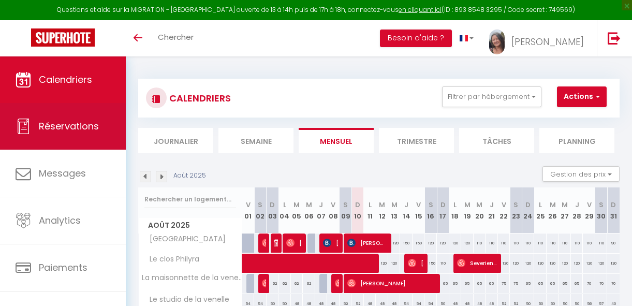
click at [84, 130] on span "Réservations" at bounding box center [69, 125] width 60 height 13
select select "not_cancelled"
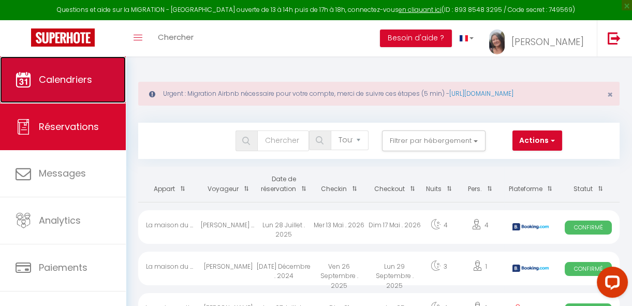
click at [43, 79] on span "Calendriers" at bounding box center [65, 79] width 53 height 13
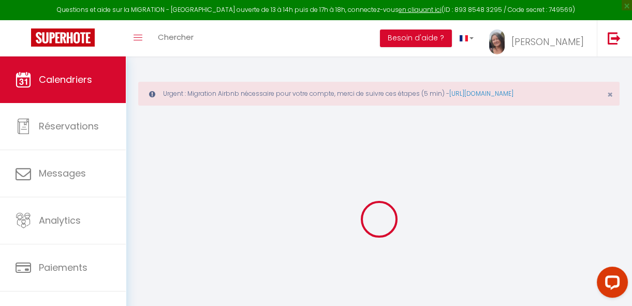
select select
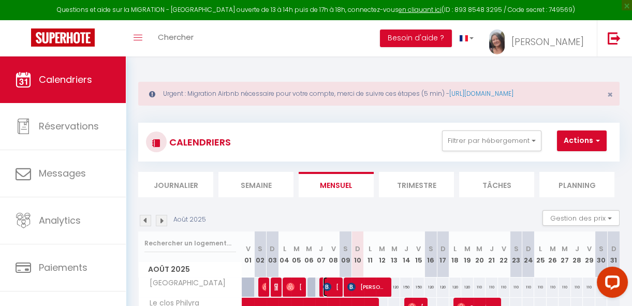
click at [329, 284] on img at bounding box center [327, 286] width 8 height 8
select select "OK"
select select "KO"
select select "1"
select select "0"
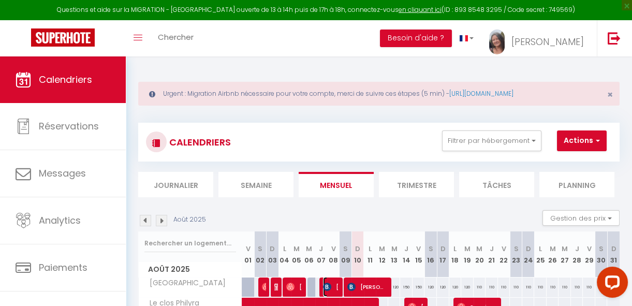
select select "1"
select select
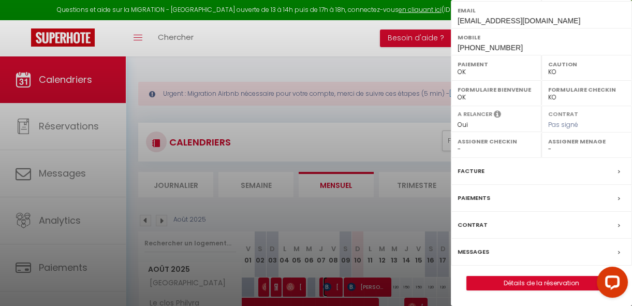
scroll to position [191, 0]
click at [503, 280] on link "Détails de la réservation" at bounding box center [541, 282] width 149 height 13
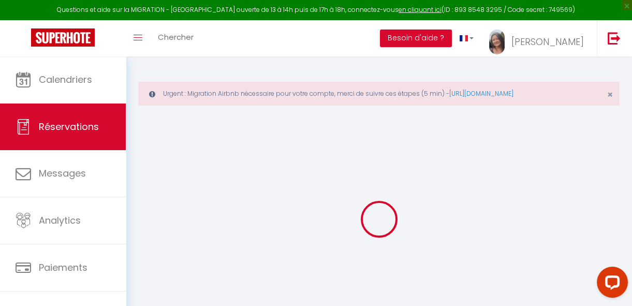
select select
checkbox input "false"
select select
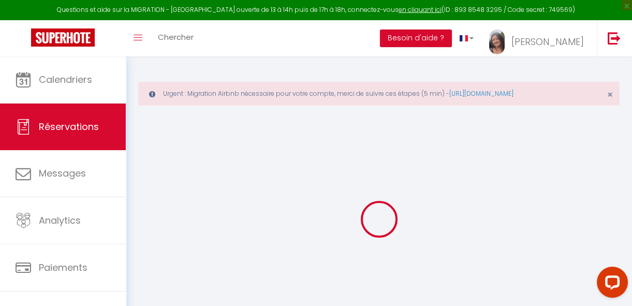
checkbox input "false"
type textarea "** THIS RESERVATION HAS BEEN PRE-PAID ** Reservation has a cancellation grace p…"
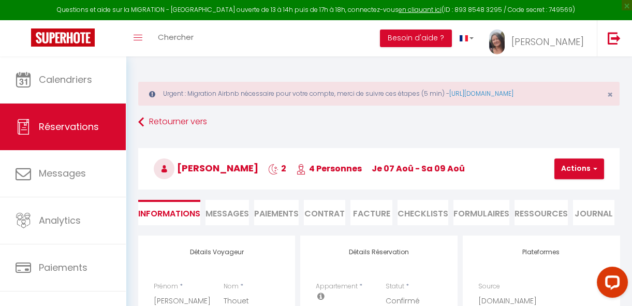
type input "72"
type input "3.8"
select select
checkbox input "false"
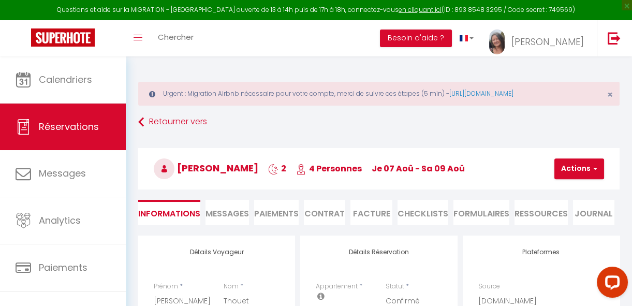
select select "21:00"
select select "10:00"
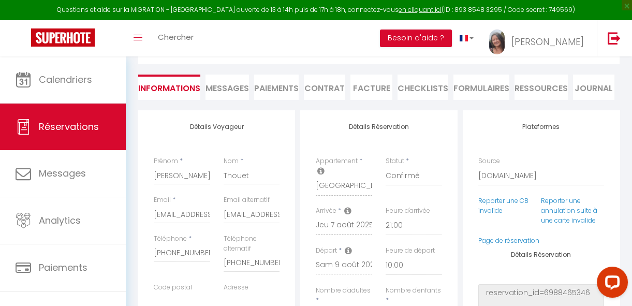
scroll to position [121, 0]
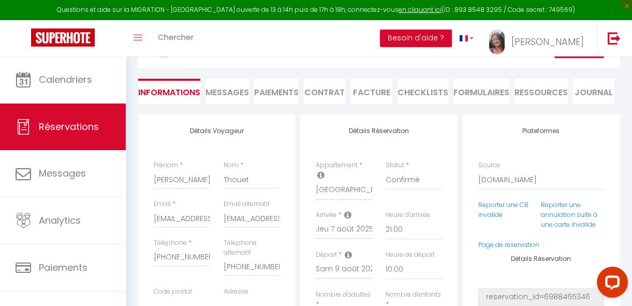
click at [280, 90] on li "Paiements" at bounding box center [276, 91] width 44 height 25
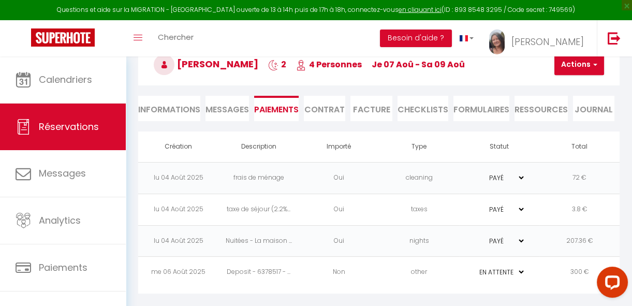
scroll to position [103, 0]
click at [499, 273] on select "PAYÉ EN ATTENTE" at bounding box center [499, 272] width 52 height 10
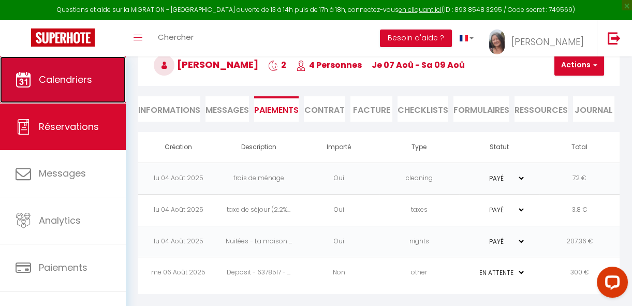
click at [62, 81] on span "Calendriers" at bounding box center [65, 79] width 53 height 13
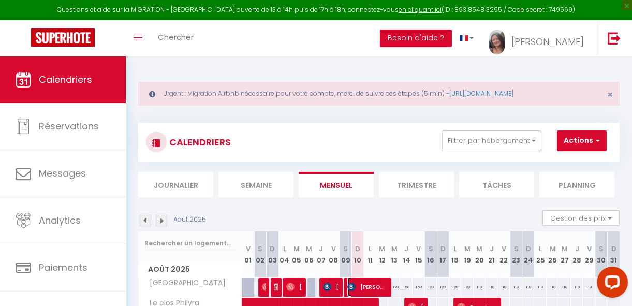
click at [372, 282] on span "[PERSON_NAME]" at bounding box center [367, 287] width 40 height 20
select select "OK"
select select "0"
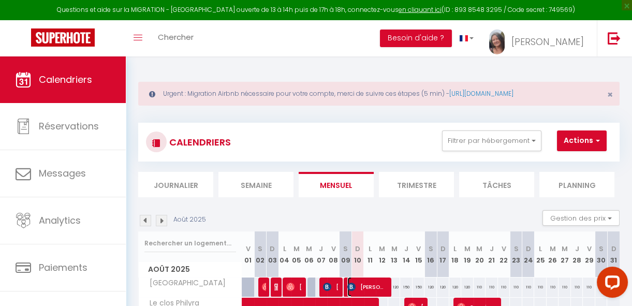
select select "1"
select select
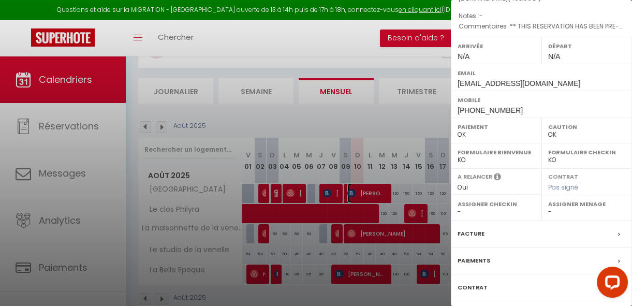
scroll to position [191, 0]
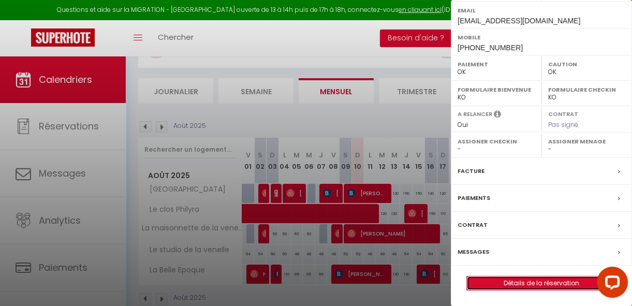
click at [537, 280] on link "Détails de la réservation" at bounding box center [541, 282] width 149 height 13
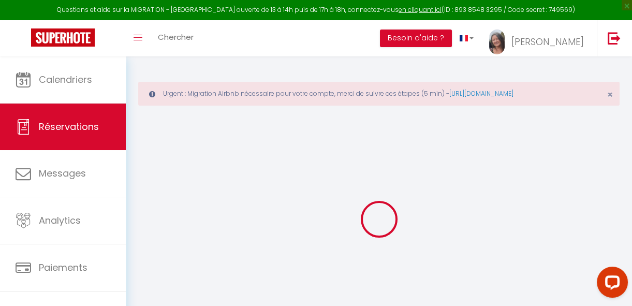
type input "[PERSON_NAME]"
type input "CUINIER"
type input "[EMAIL_ADDRESS][DOMAIN_NAME]"
type input "[PHONE_NUMBER]"
select select "FR"
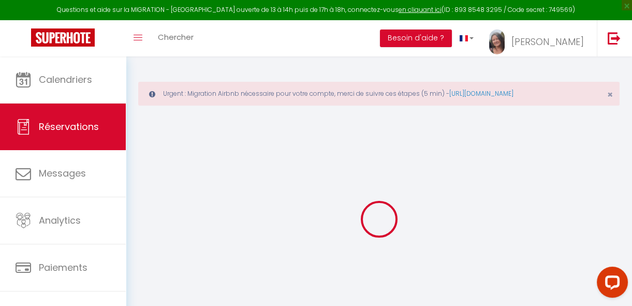
type input "72.9"
type input "6.91"
select select "55558"
select select "1"
select select
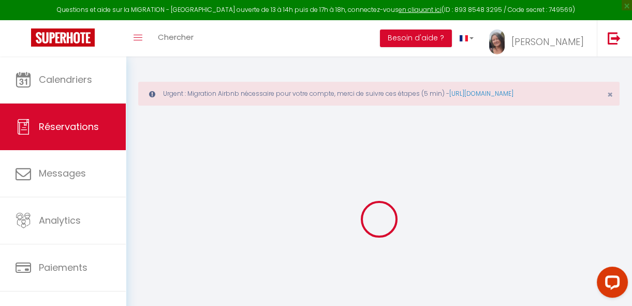
select select
type input "2"
select select "12"
select select "15"
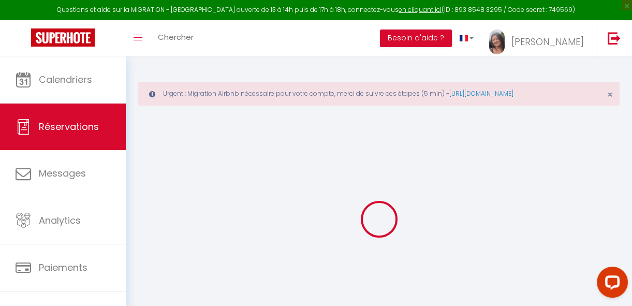
type input "414"
checkbox input "false"
type input "0"
select select "2"
type input "63"
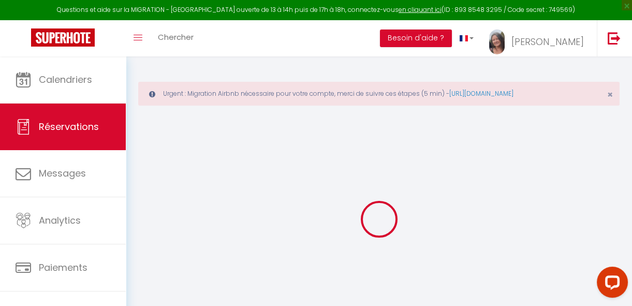
type input "0"
select select
checkbox input "false"
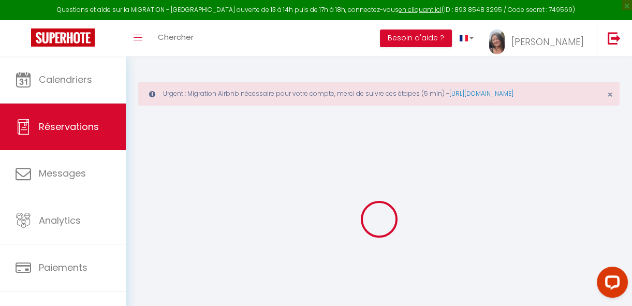
select select
checkbox input "false"
select select
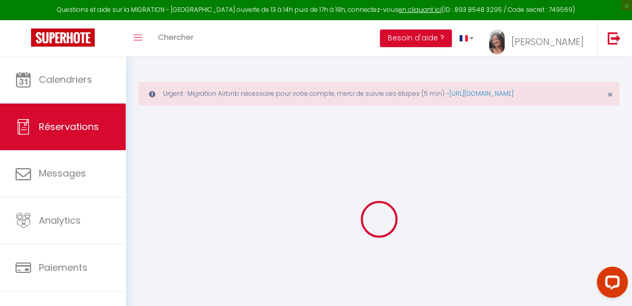
checkbox input "false"
type textarea "** THIS RESERVATION HAS BEEN PRE-PAID ** Reservation has a cancellation grace p…"
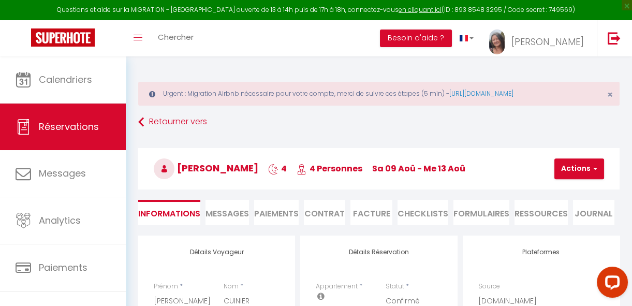
type input "72"
type input "7.59"
select select
checkbox input "false"
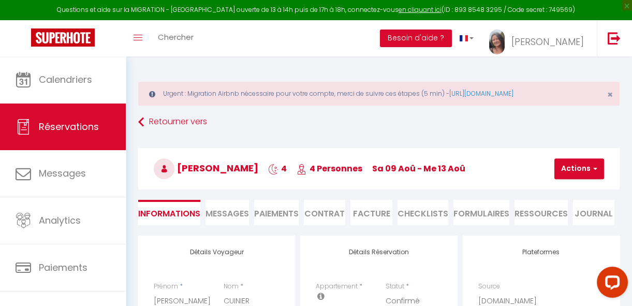
select select
click at [283, 209] on li "Paiements" at bounding box center [276, 212] width 44 height 25
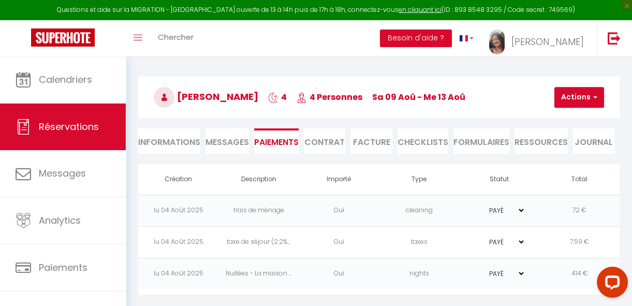
scroll to position [72, 0]
click at [338, 138] on li "Contrat" at bounding box center [324, 140] width 41 height 25
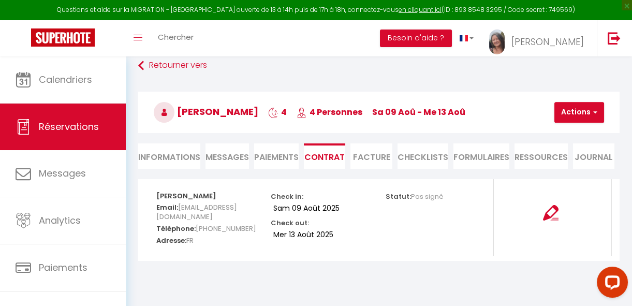
scroll to position [56, 0]
click at [373, 157] on li "Facture" at bounding box center [370, 155] width 41 height 25
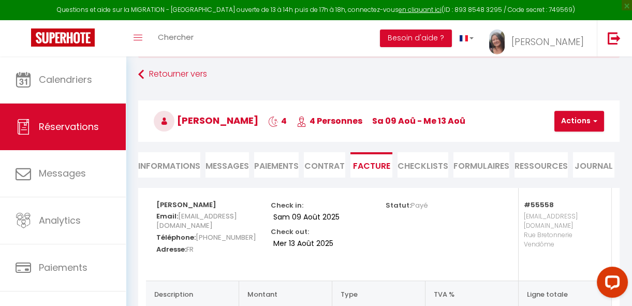
scroll to position [31, 0]
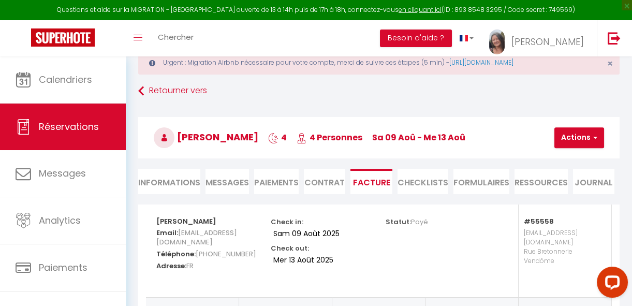
click at [483, 184] on li "FORMULAIRES" at bounding box center [481, 181] width 56 height 25
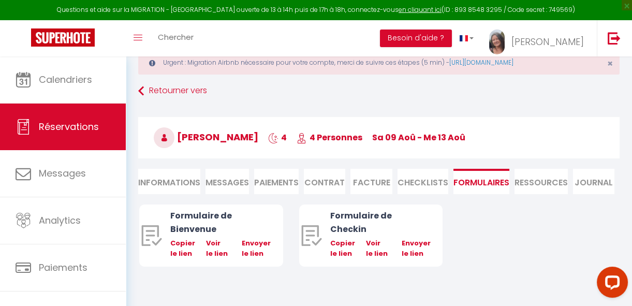
click at [540, 185] on li "Ressources" at bounding box center [540, 181] width 53 height 25
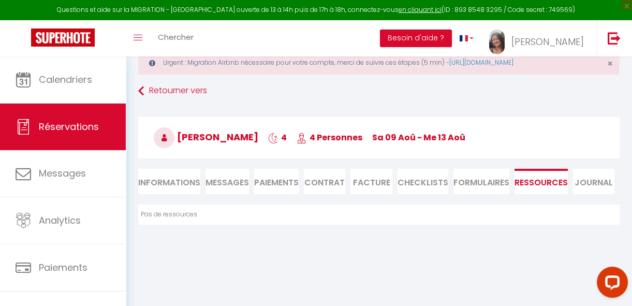
click at [226, 182] on span "Messages" at bounding box center [226, 182] width 43 height 12
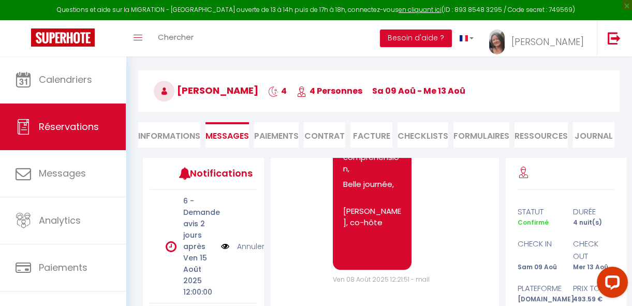
scroll to position [77, 0]
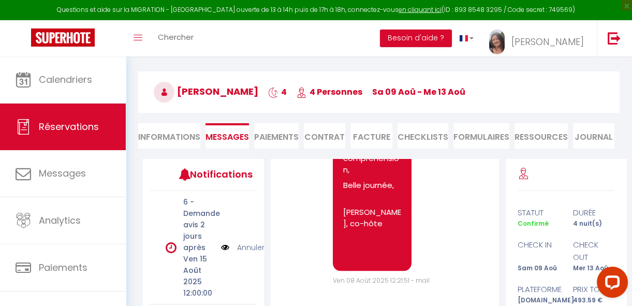
click at [178, 138] on li "Informations" at bounding box center [169, 135] width 62 height 25
select select
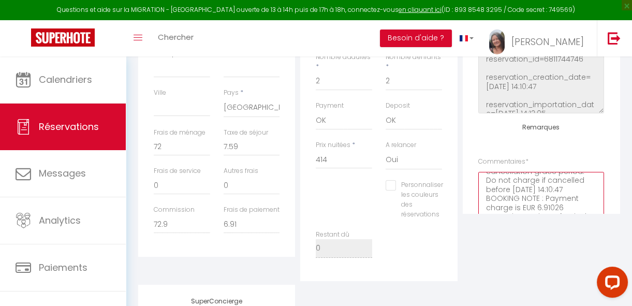
scroll to position [45, 0]
select select
checkbox input "false"
select select
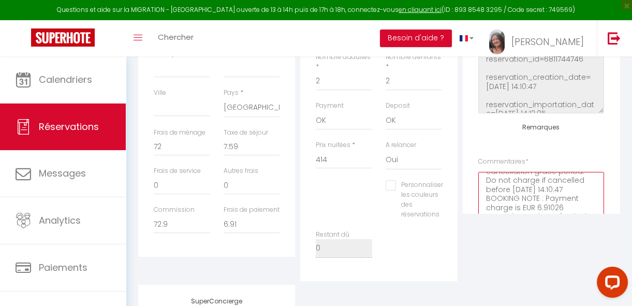
select select
checkbox input "false"
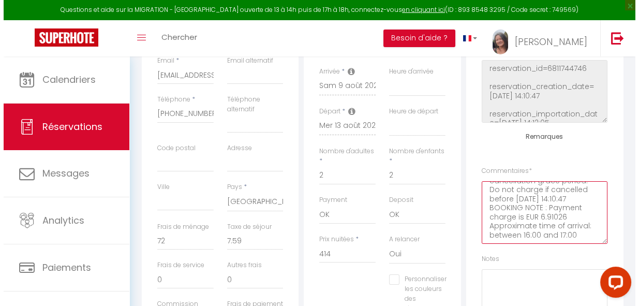
scroll to position [171, 0]
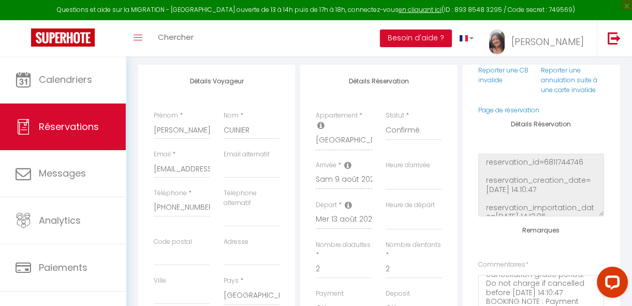
click at [348, 204] on icon at bounding box center [347, 205] width 7 height 8
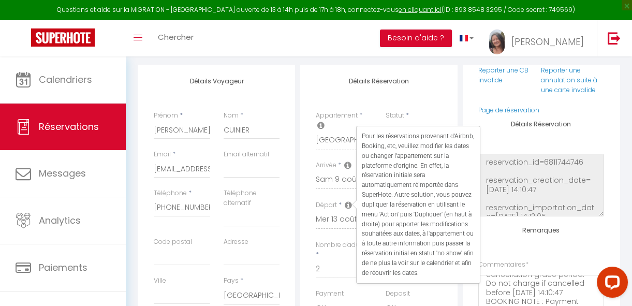
select select
checkbox input "false"
select select
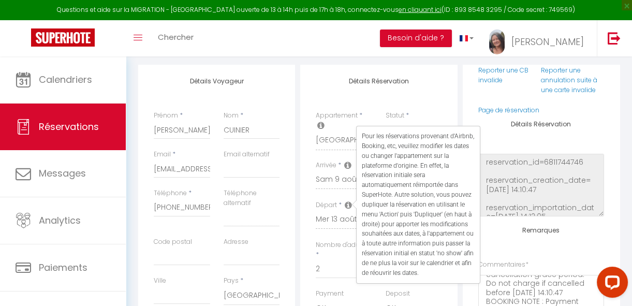
checkbox input "false"
click at [418, 87] on div "Détails Réservation Appartement * La maison du centre [GEOGRAPHIC_DATA] La mais…" at bounding box center [378, 267] width 157 height 404
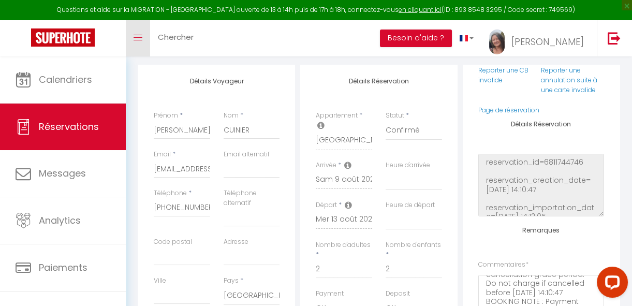
click at [140, 35] on icon "Toggle menubar" at bounding box center [137, 38] width 9 height 6
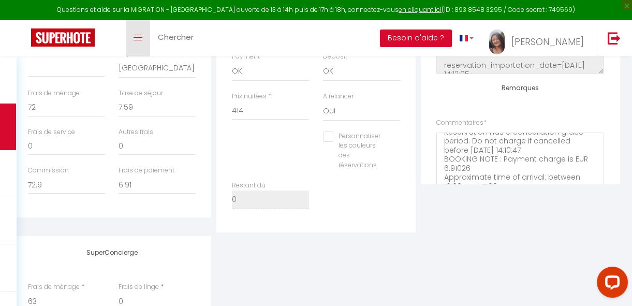
scroll to position [385, 0]
select select
checkbox input "false"
select select
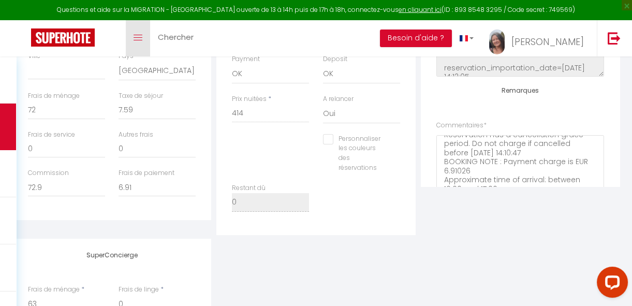
select select
checkbox input "false"
